Goal: Entertainment & Leisure: Browse casually

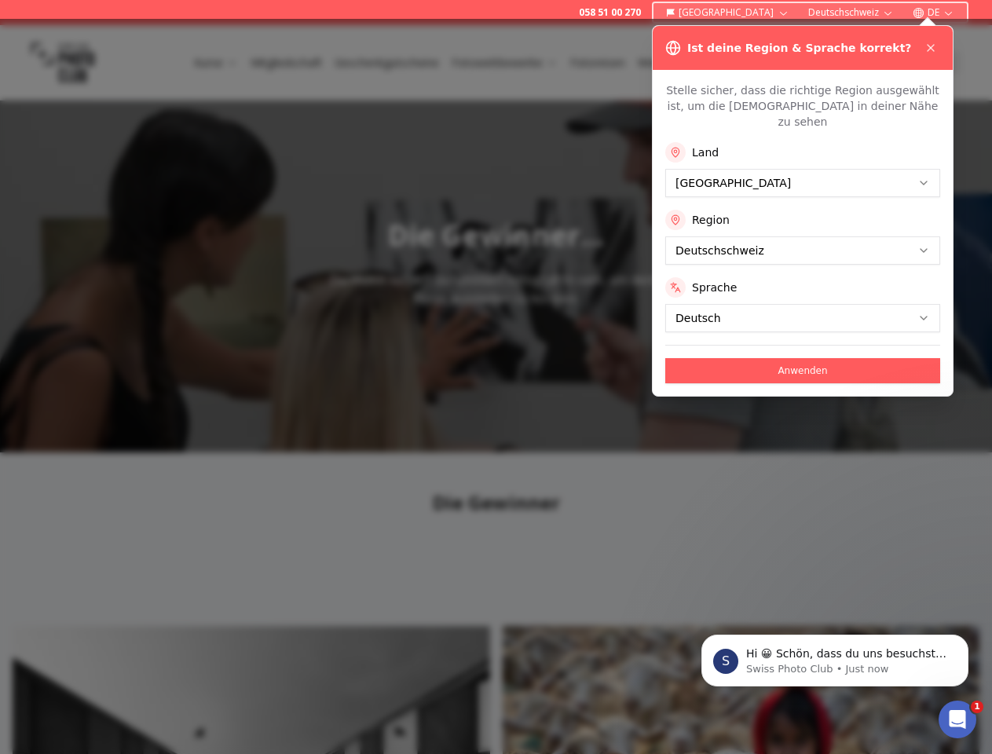
click at [495, 415] on div at bounding box center [496, 386] width 992 height 735
click at [930, 48] on icon at bounding box center [930, 48] width 6 height 6
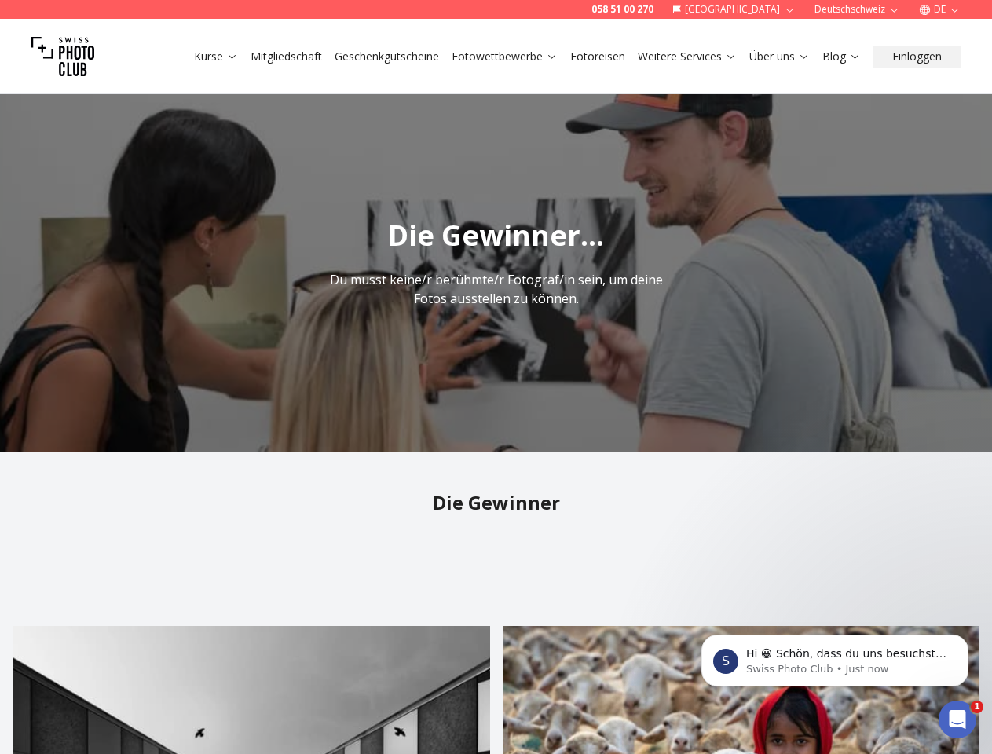
click at [802, 167] on img "1 / 1" at bounding box center [496, 263] width 992 height 377
click at [802, 235] on h1 "Die Gewinner..." at bounding box center [496, 235] width 992 height 31
click at [802, 302] on img "1 / 1" at bounding box center [496, 263] width 992 height 377
click at [802, 355] on img "1 / 1" at bounding box center [496, 263] width 992 height 377
click at [835, 660] on p "Hi 😀 Schön, dass du uns besuchst. Stell' uns gerne jederzeit Fragen oder hinter…" at bounding box center [847, 654] width 203 height 16
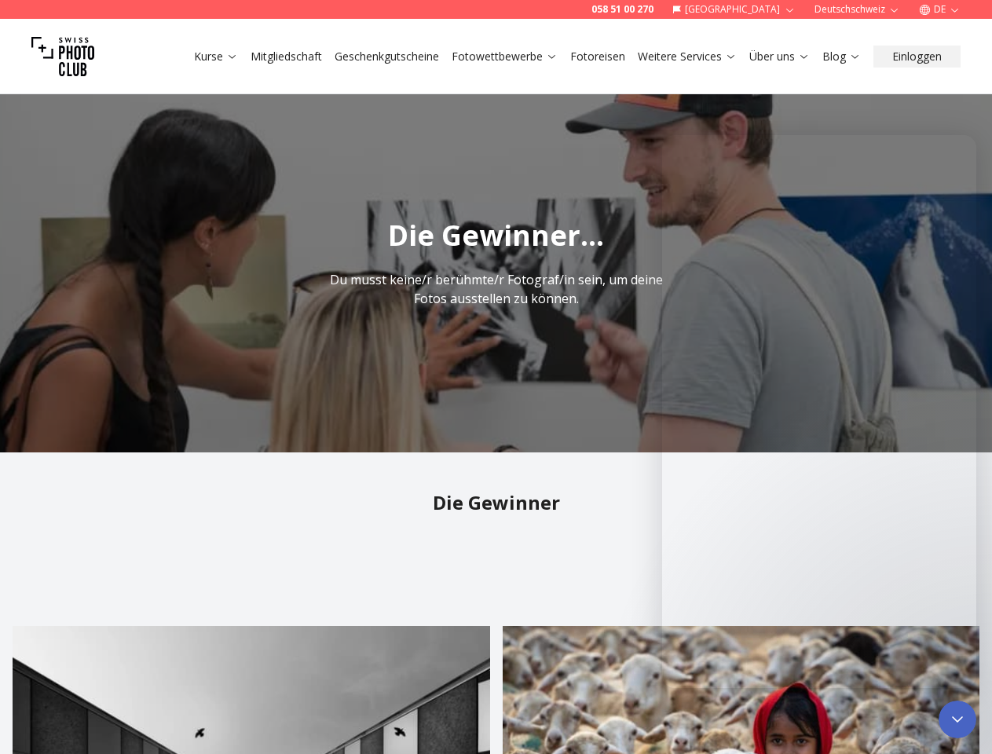
click at [957, 719] on icon "Close Intercom Messenger" at bounding box center [957, 719] width 19 height 19
